Goal: Obtain resource: Obtain resource

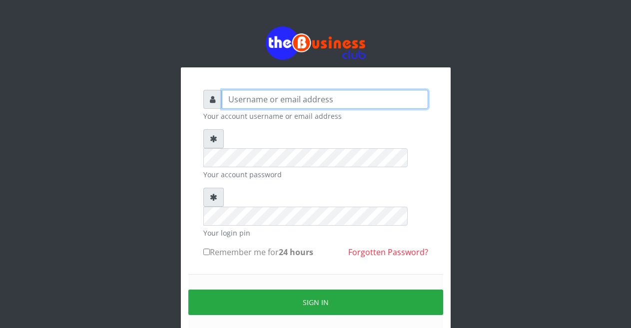
click at [277, 100] on input "text" at bounding box center [325, 99] width 206 height 19
type input "Malamsidi3030"
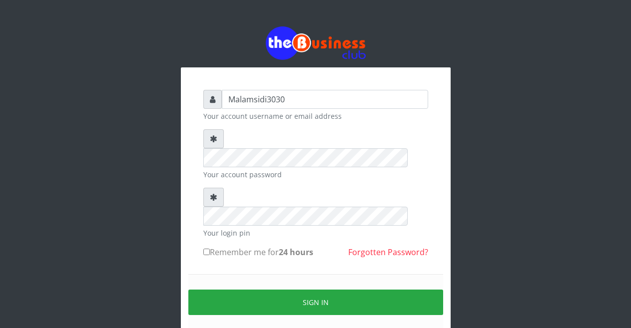
click at [297, 283] on div "Sign in" at bounding box center [315, 302] width 255 height 56
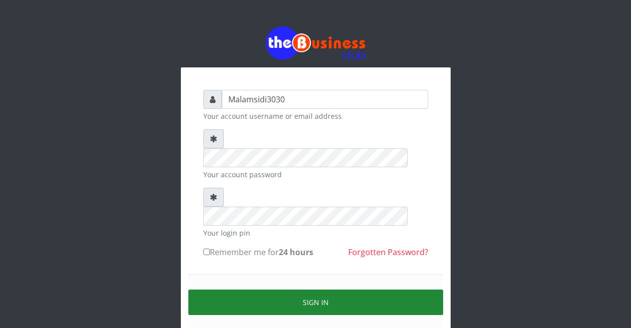
click at [300, 290] on button "Sign in" at bounding box center [315, 302] width 255 height 25
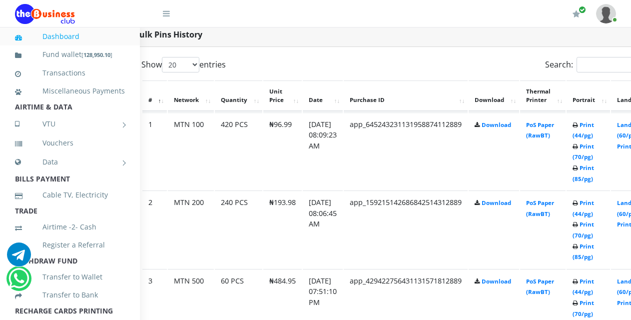
scroll to position [520, 38]
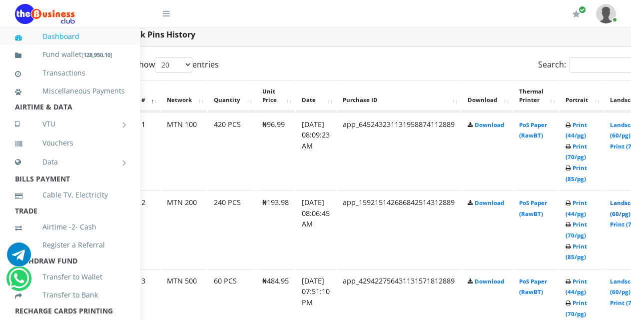
click at [628, 203] on link "Landscape (60/pg)" at bounding box center [625, 208] width 31 height 18
click at [629, 207] on link "Landscape (60/pg)" at bounding box center [625, 208] width 31 height 18
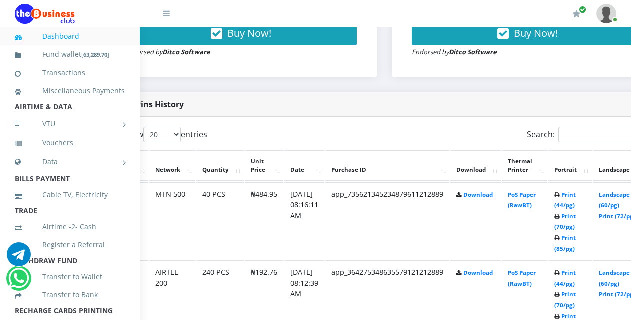
scroll to position [450, 57]
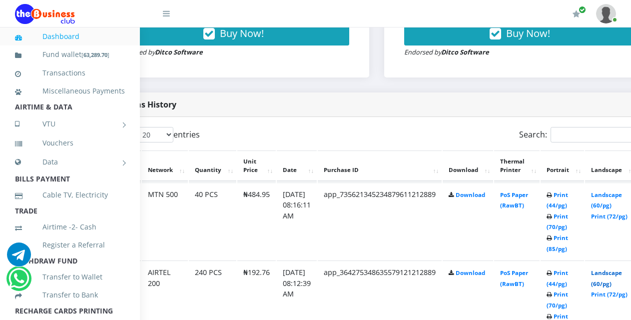
click at [609, 273] on link "Landscape (60/pg)" at bounding box center [606, 278] width 31 height 18
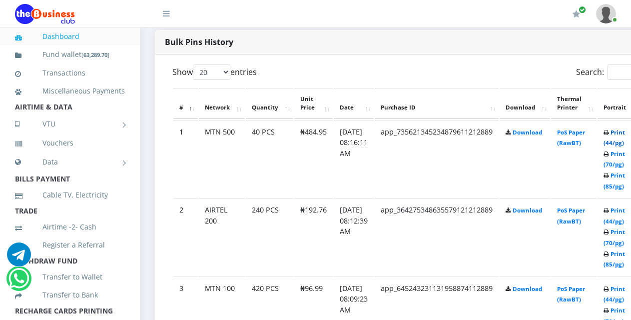
click at [621, 134] on link "Print (44/pg)" at bounding box center [614, 137] width 21 height 18
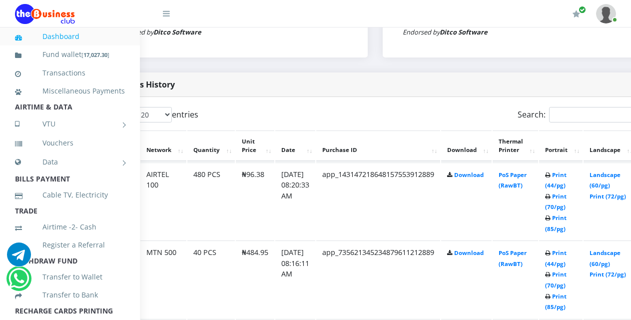
scroll to position [470, 61]
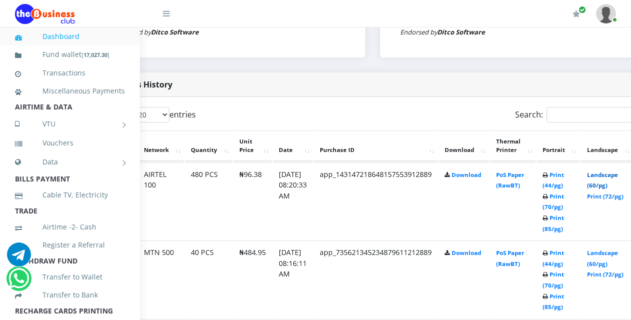
click at [607, 174] on link "Landscape (60/pg)" at bounding box center [602, 180] width 31 height 18
